Goal: Find specific page/section: Find specific page/section

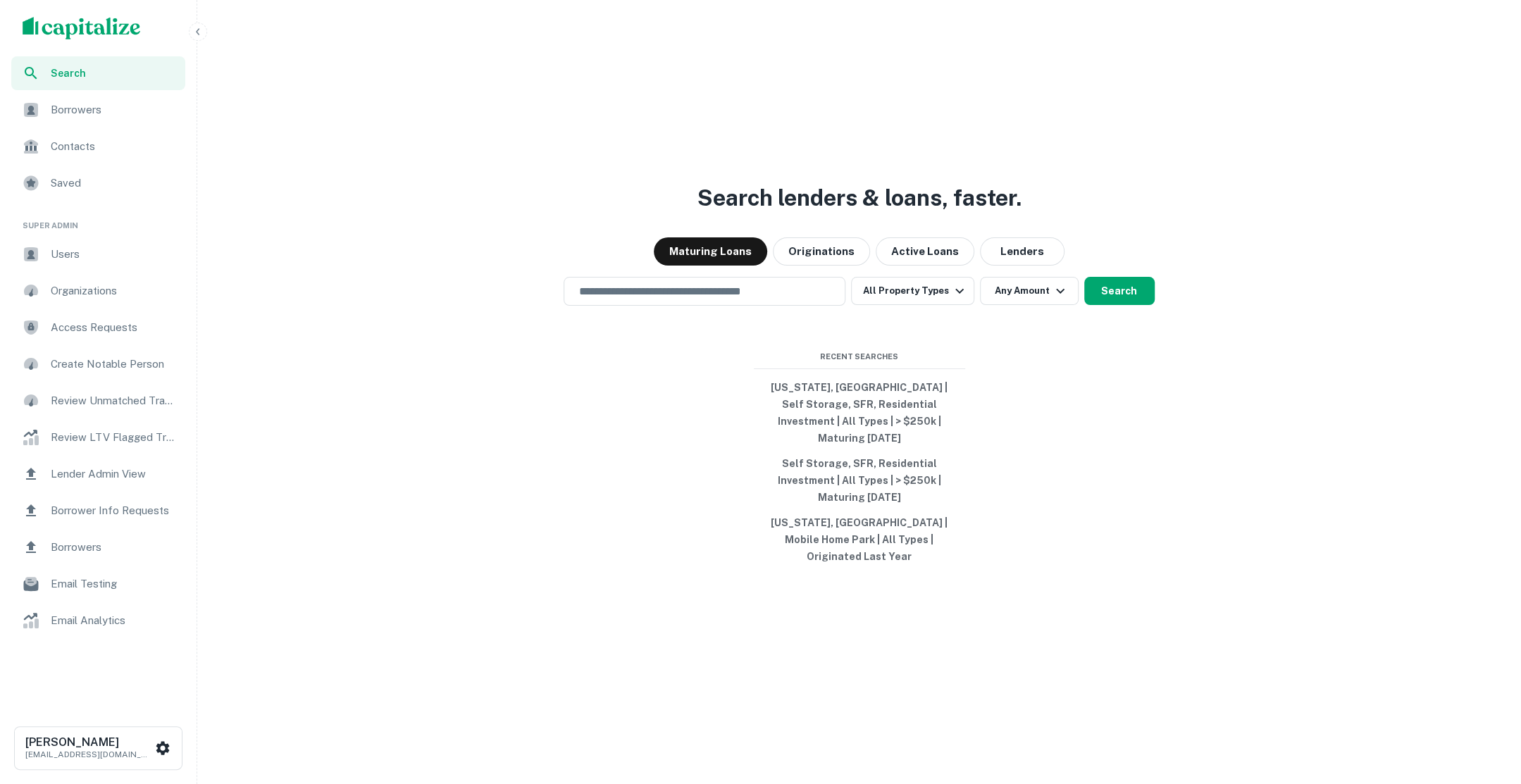
click at [102, 250] on span "Users" at bounding box center [113, 254] width 126 height 17
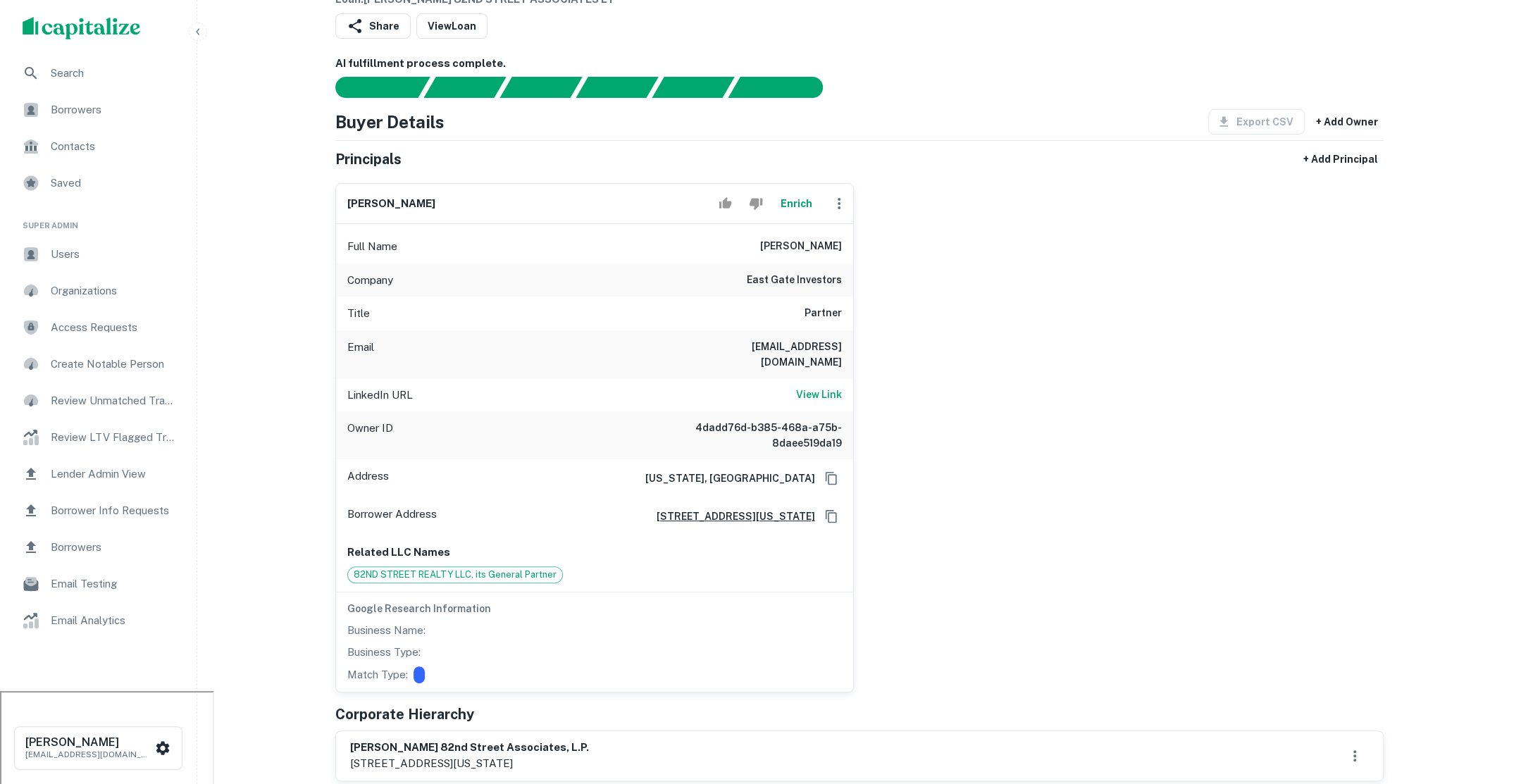
scroll to position [91, 0]
